Goal: Information Seeking & Learning: Learn about a topic

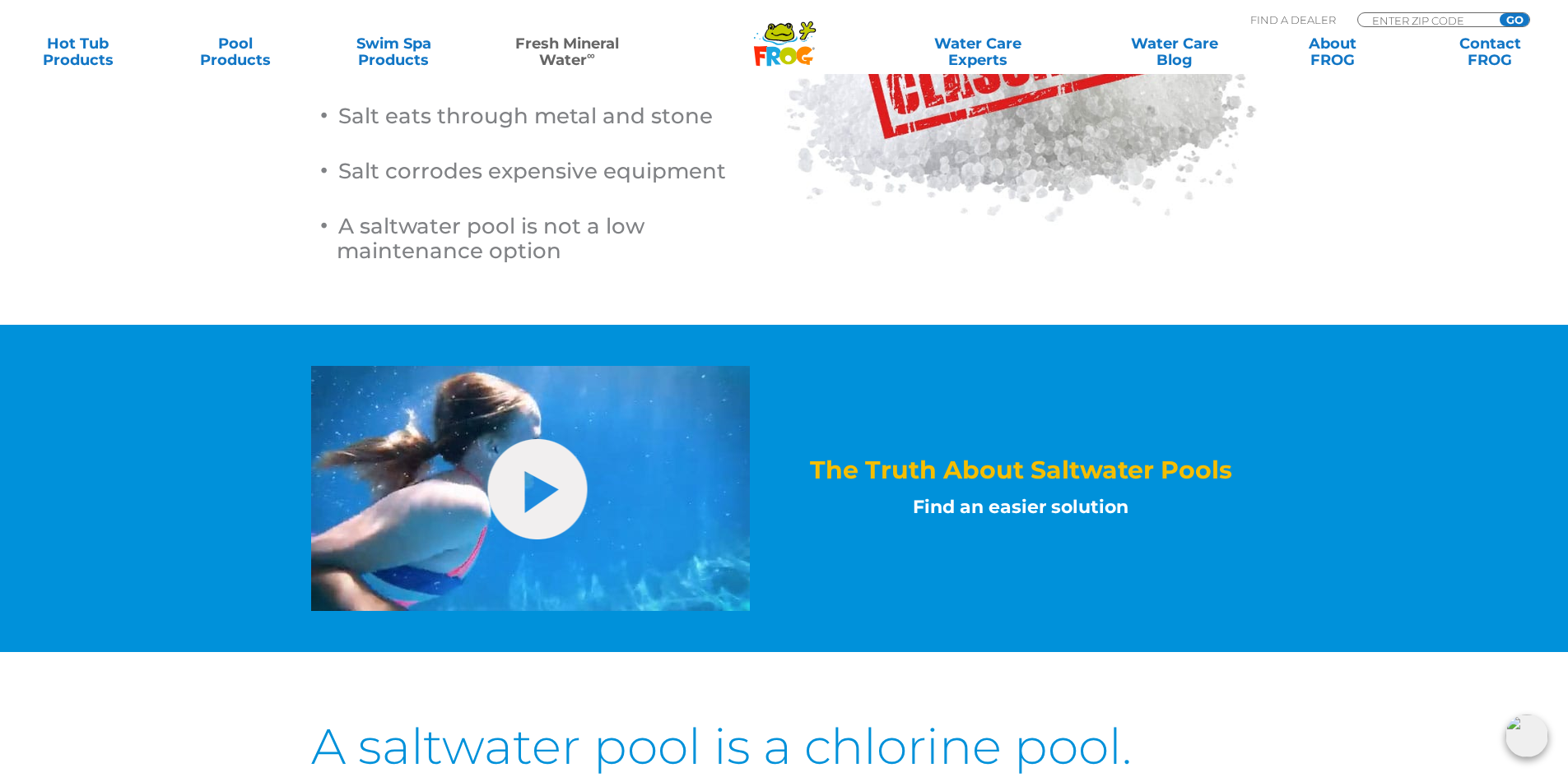
scroll to position [439, 0]
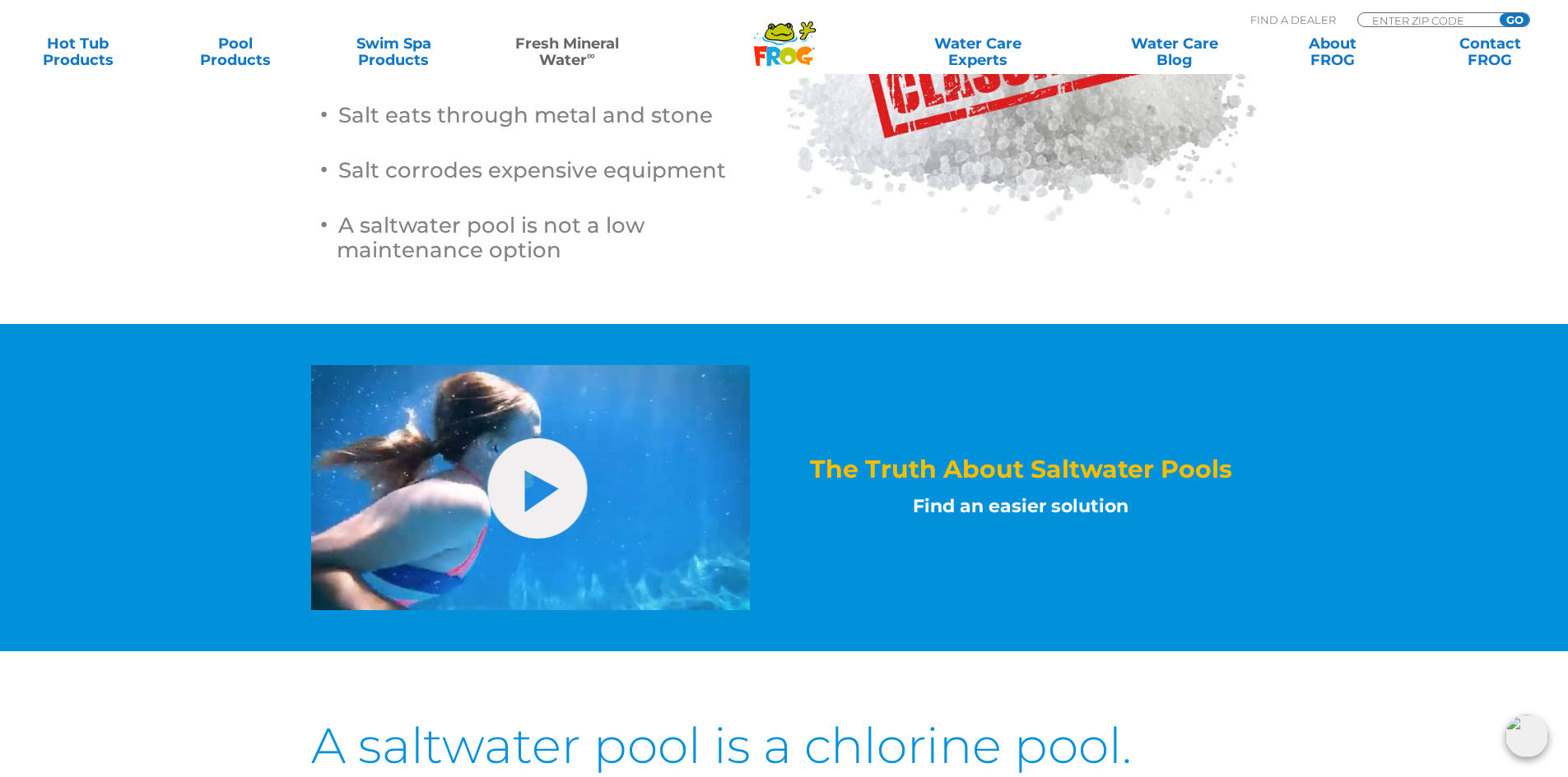
click at [1041, 507] on h4 "Find an easier solution" at bounding box center [1021, 506] width 473 height 28
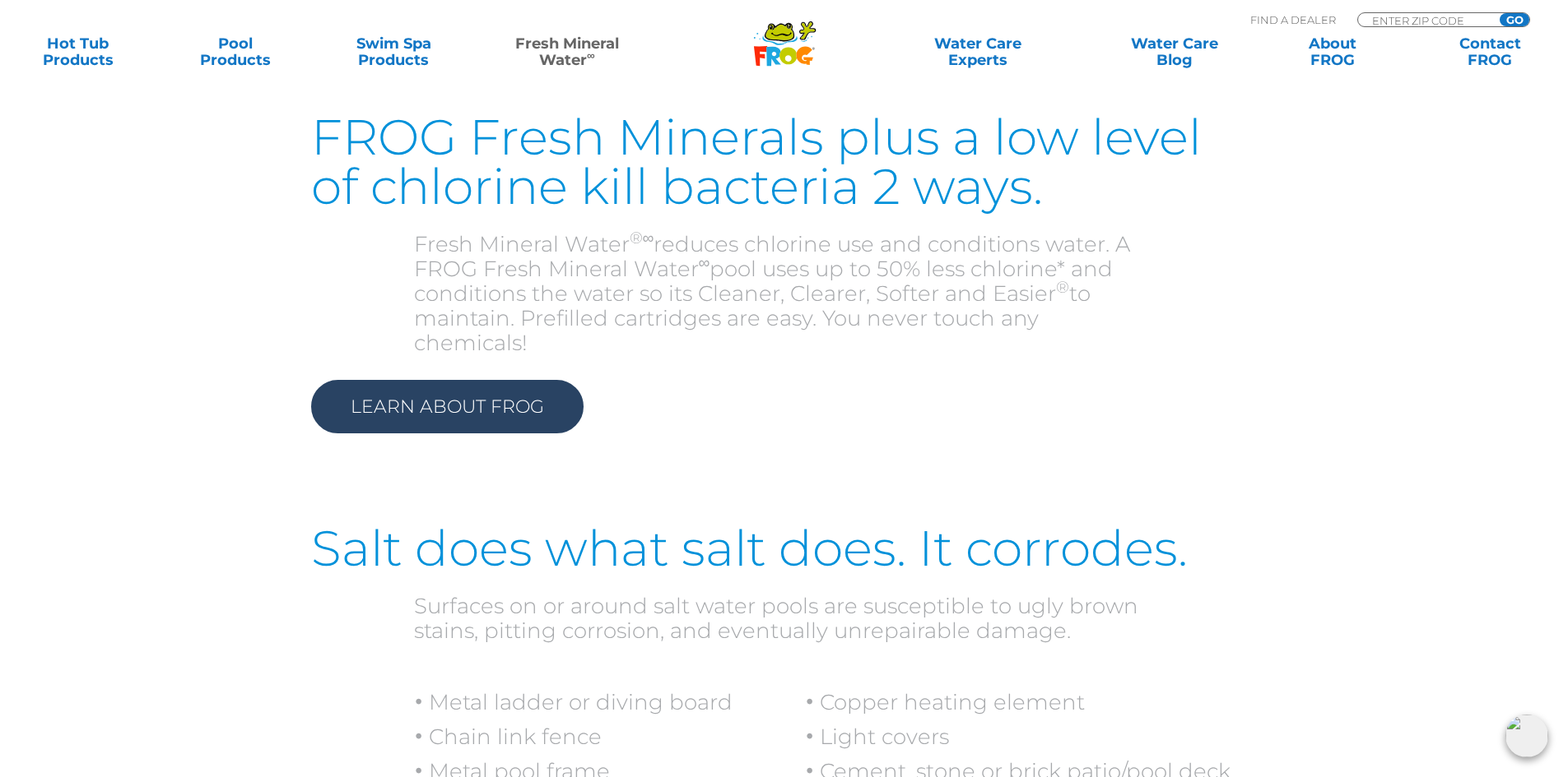
scroll to position [1535, 0]
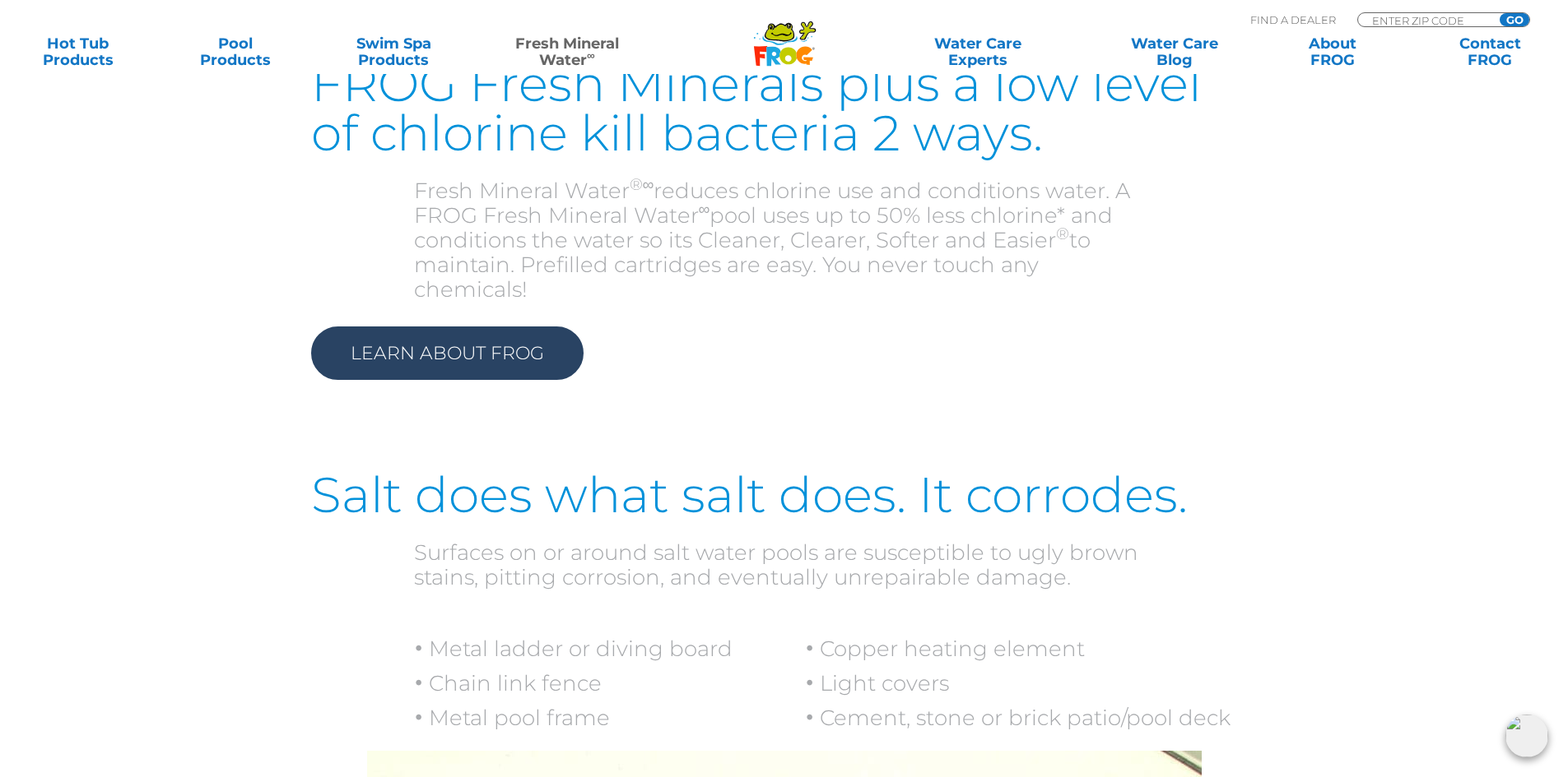
click at [503, 333] on link "Learn About Frog" at bounding box center [447, 354] width 272 height 53
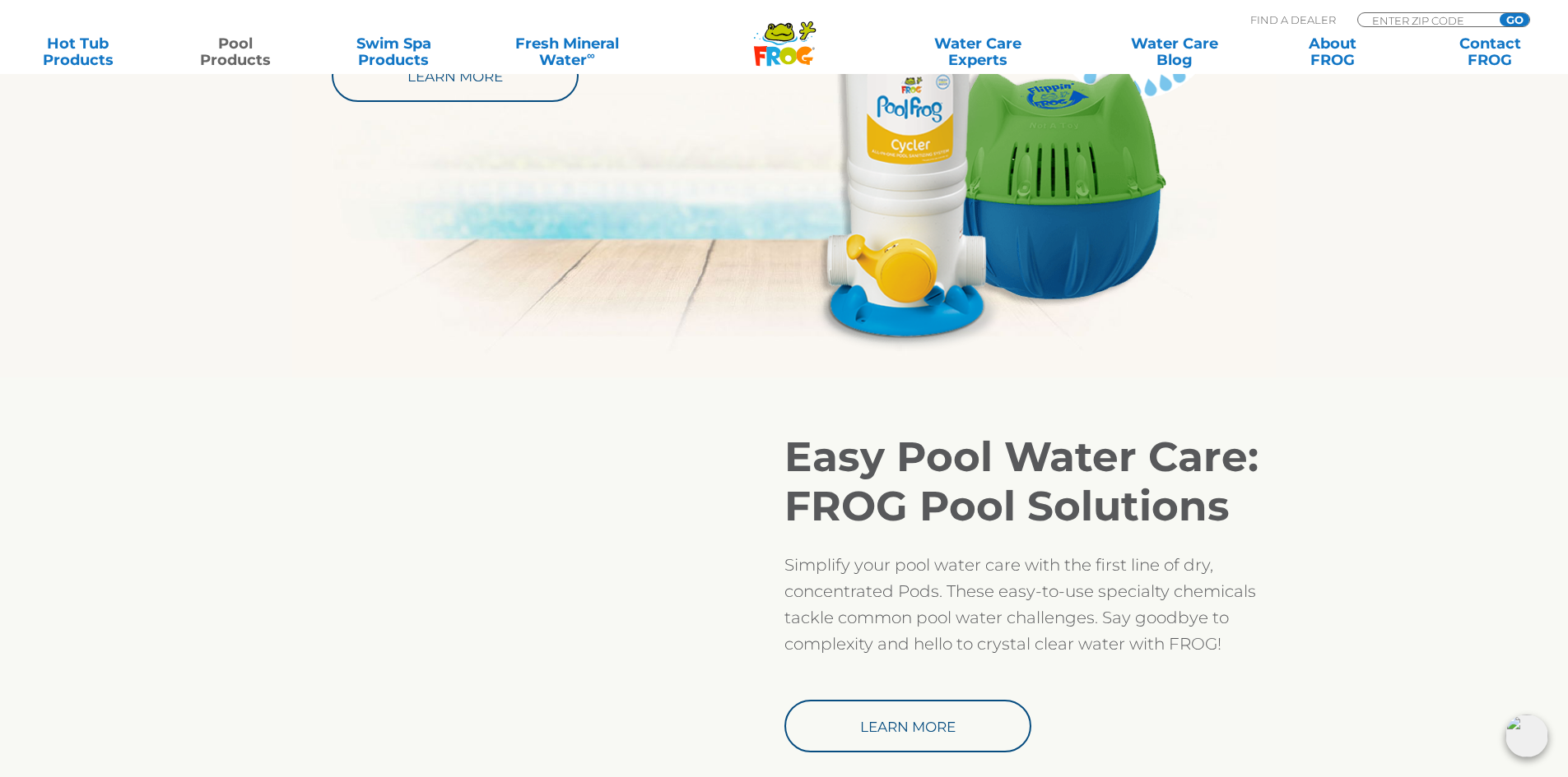
scroll to position [1317, 0]
